Goal: Navigation & Orientation: Find specific page/section

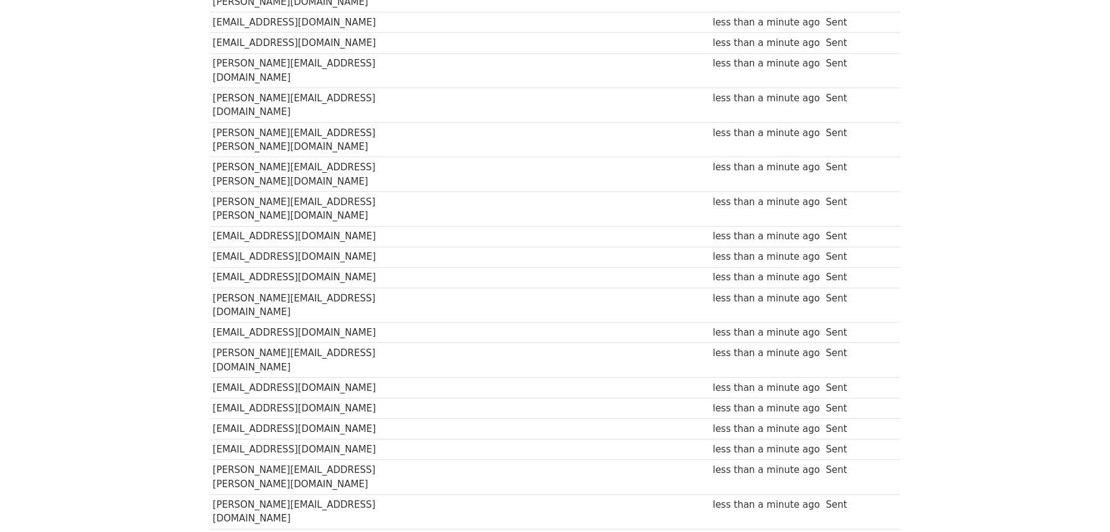
scroll to position [391, 0]
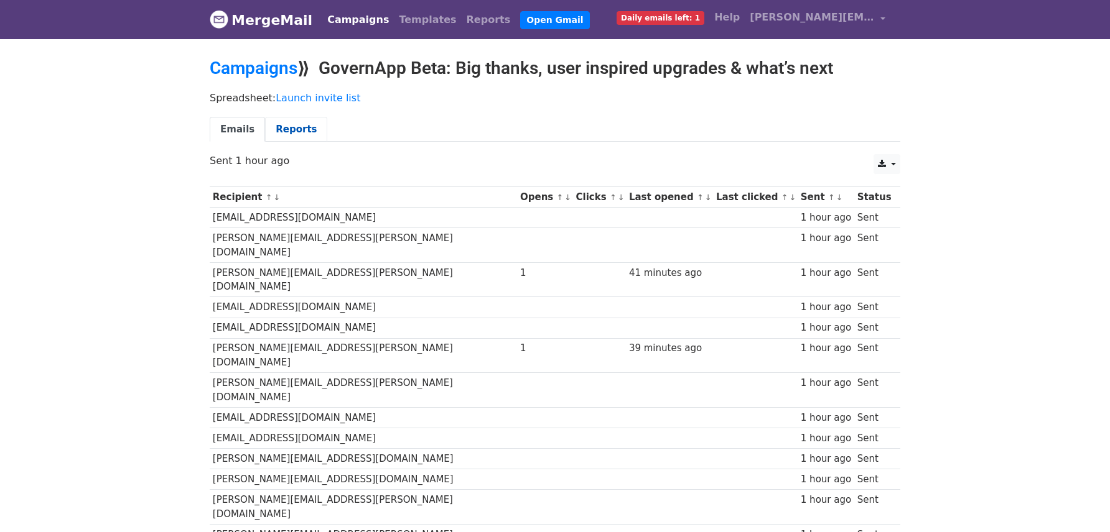
click at [287, 126] on link "Reports" at bounding box center [296, 130] width 62 height 26
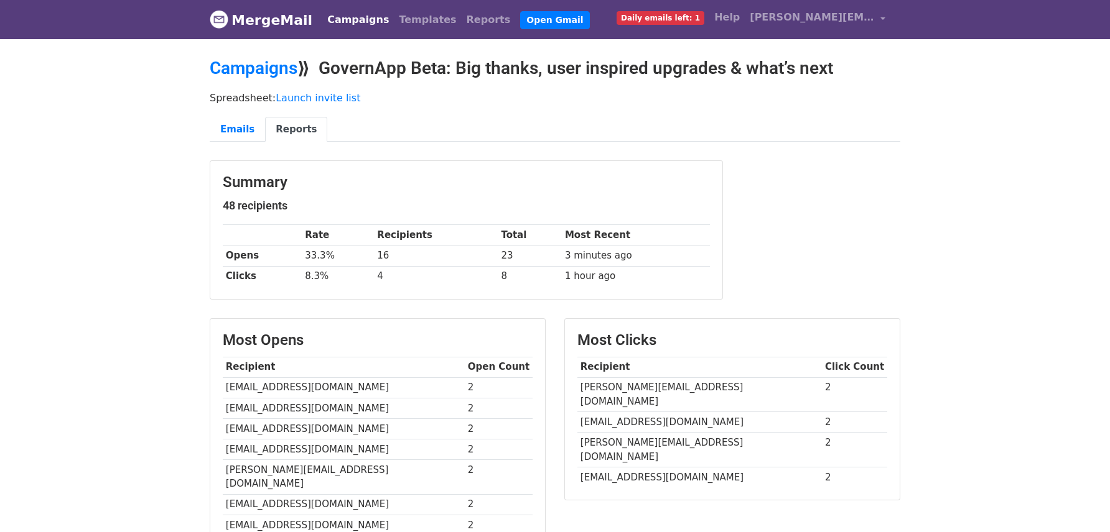
click at [259, 17] on link "MergeMail" at bounding box center [261, 20] width 103 height 26
